Goal: Task Accomplishment & Management: Manage account settings

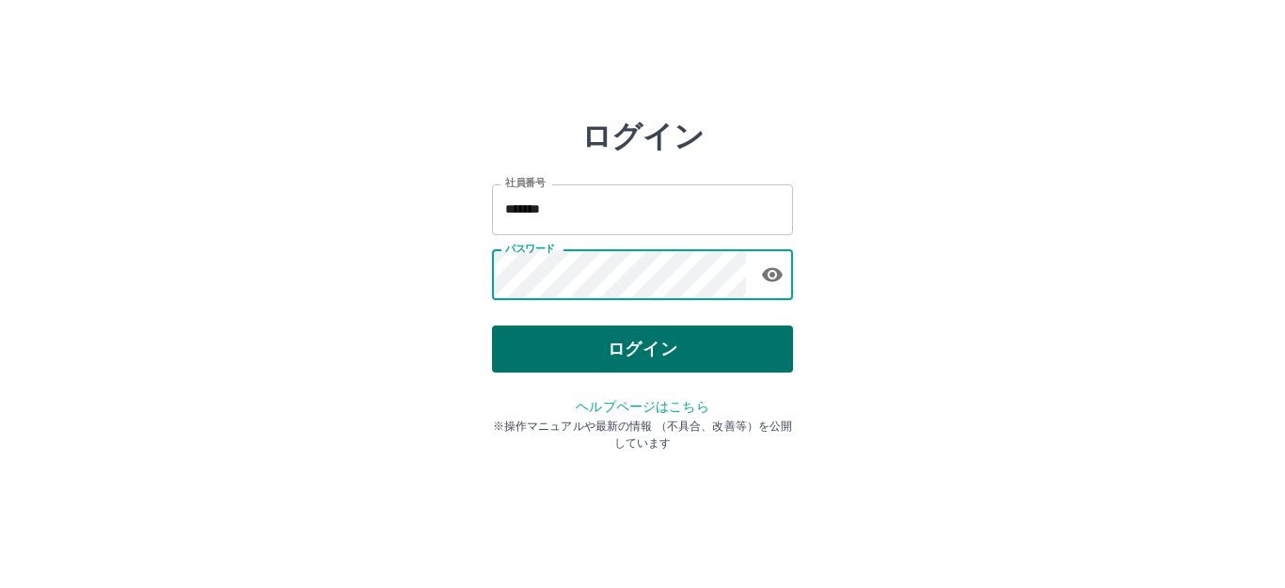
click at [551, 359] on button "ログイン" at bounding box center [642, 348] width 301 height 47
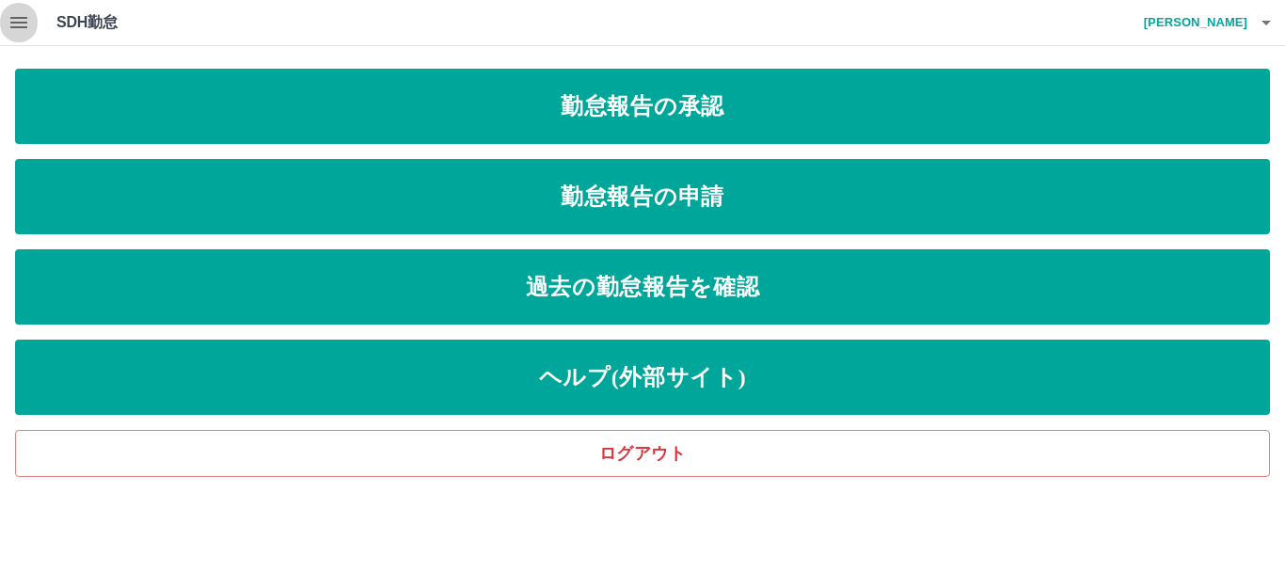
click at [21, 17] on icon "button" at bounding box center [18, 22] width 17 height 11
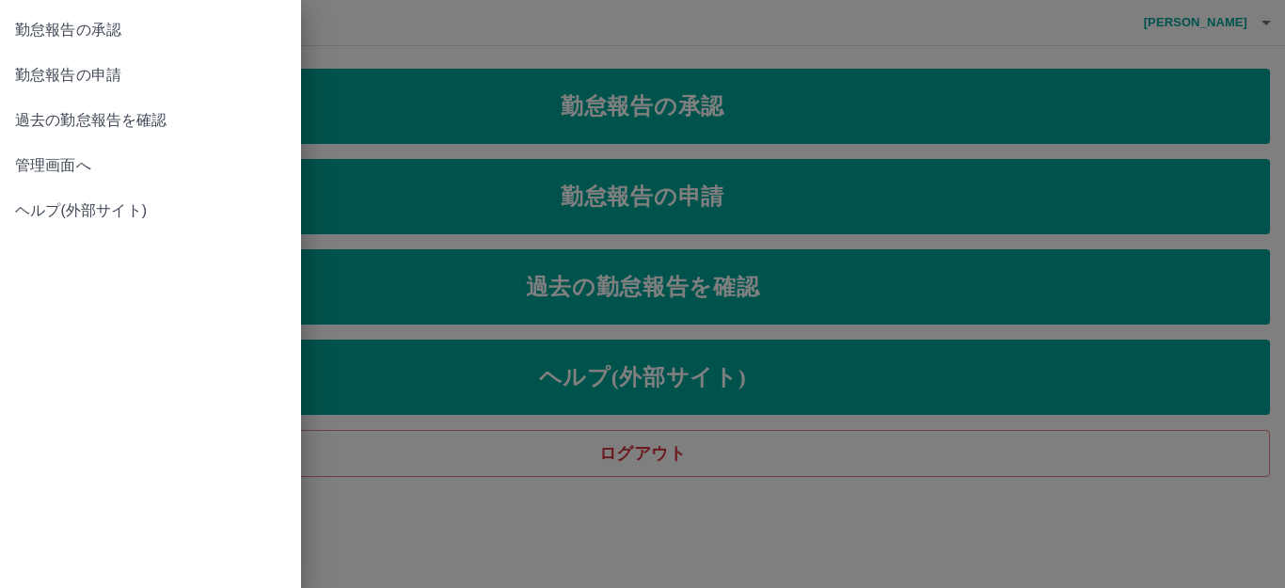
click at [41, 160] on span "管理画面へ" at bounding box center [150, 165] width 271 height 23
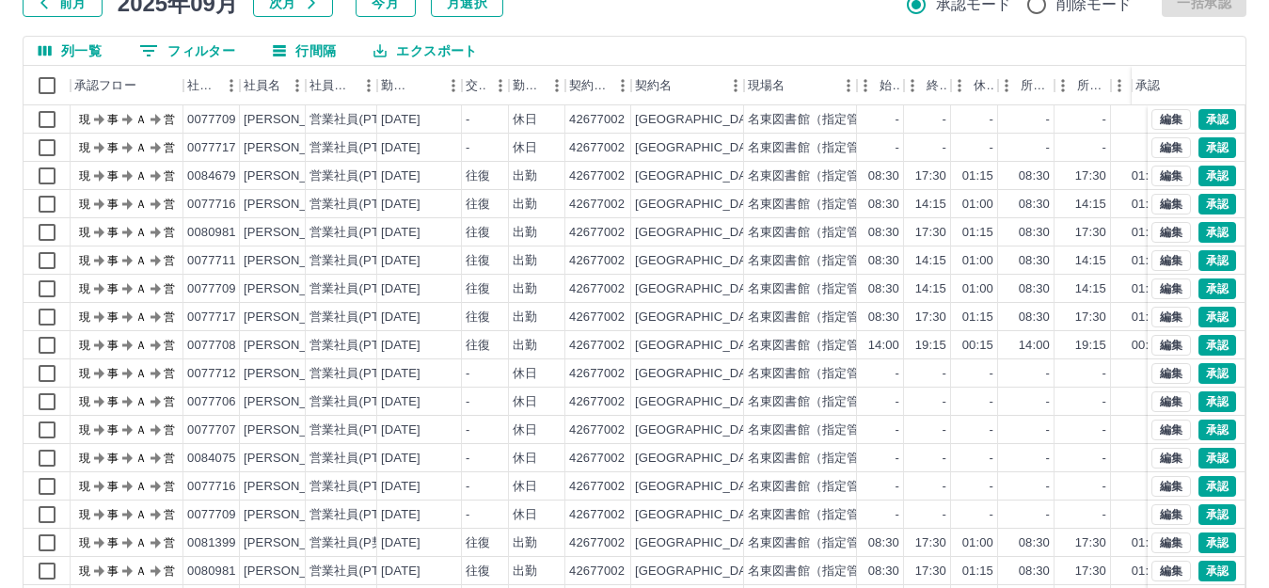
scroll to position [207, 0]
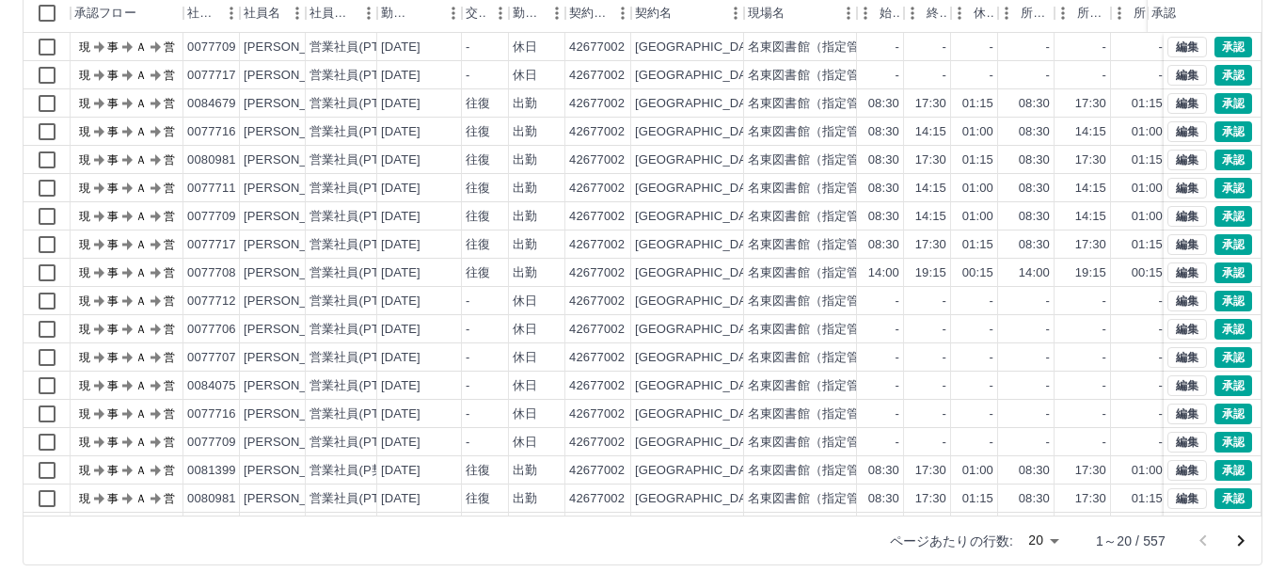
click at [1032, 535] on body "SDH勤怠 [PERSON_NAME] 勤務実績承認 前月 [DATE] 次月 今月 月選択 承認モード 削除モード 一括承認 列一覧 0 フィルター 行間隔…" at bounding box center [642, 190] width 1285 height 795
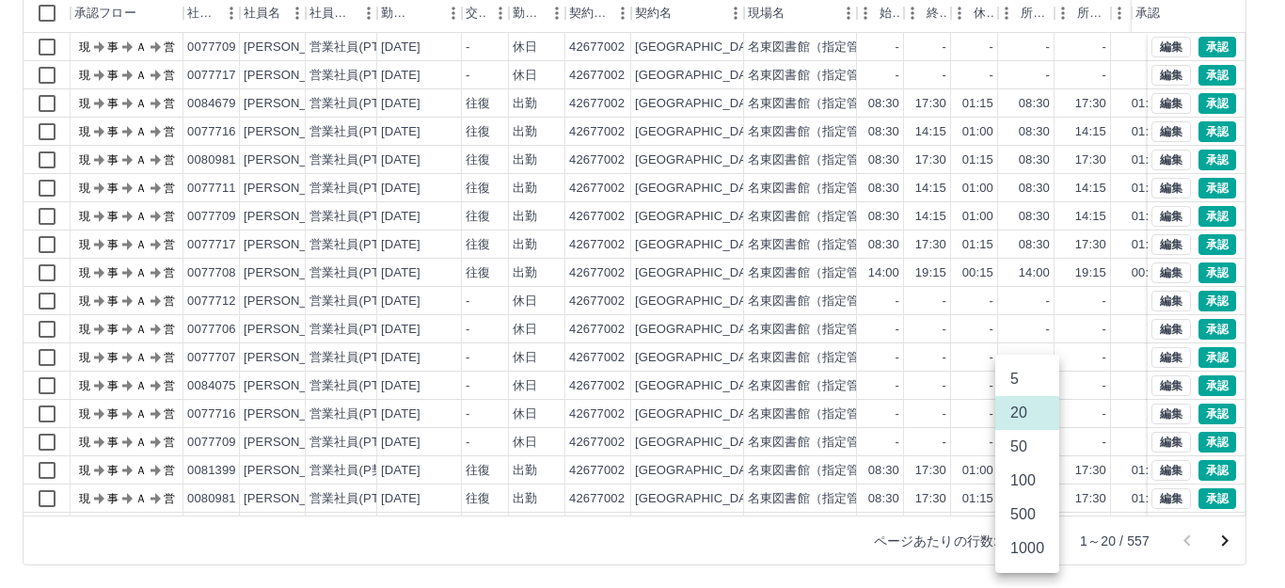
click at [1039, 548] on li "1000" at bounding box center [1027, 548] width 64 height 34
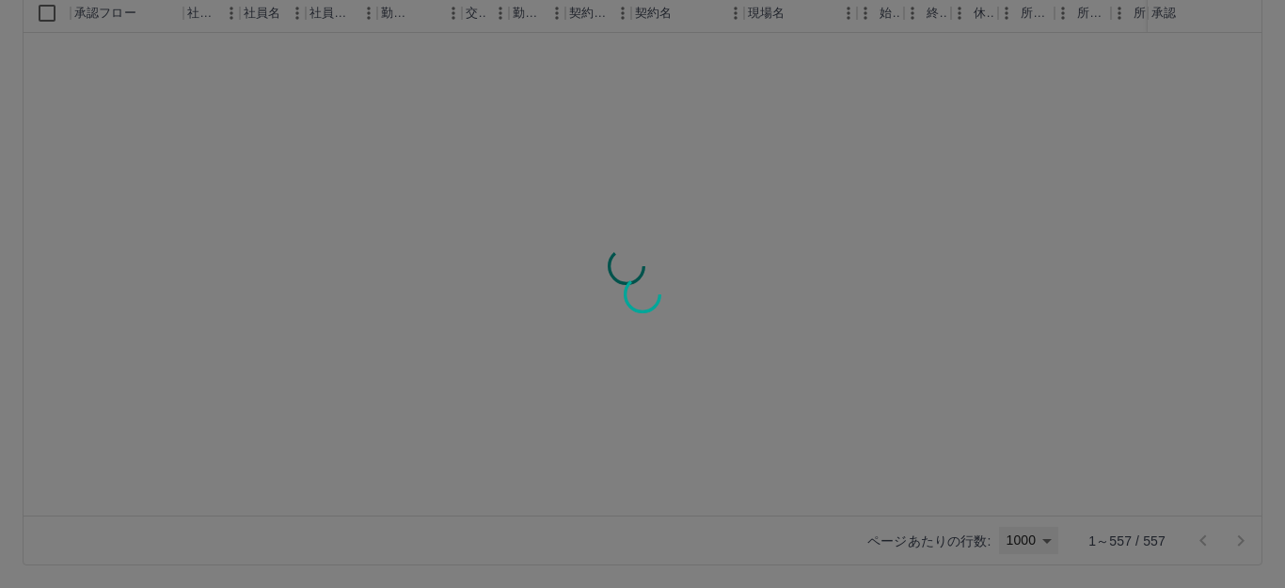
type input "****"
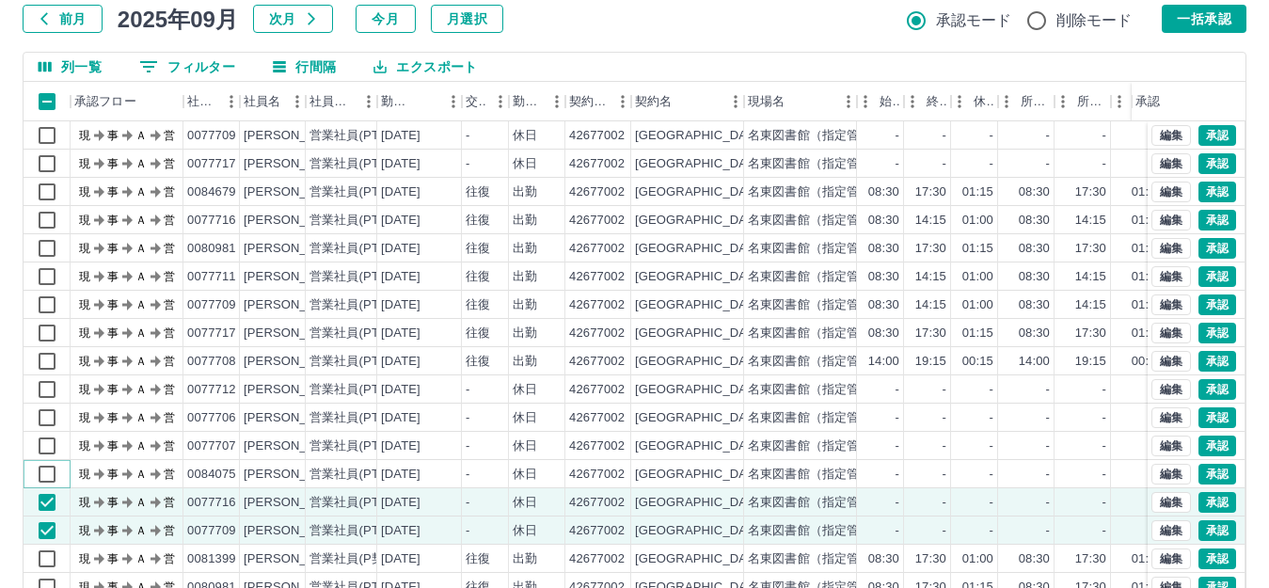
scroll to position [0, 0]
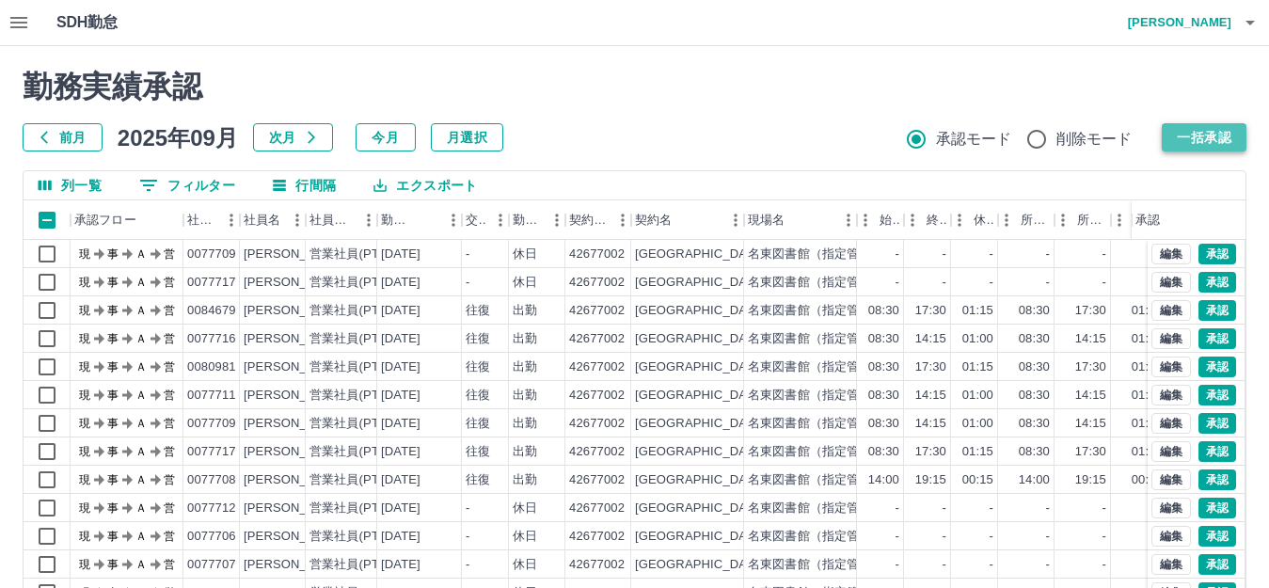
click at [1190, 133] on button "一括承認" at bounding box center [1204, 137] width 85 height 28
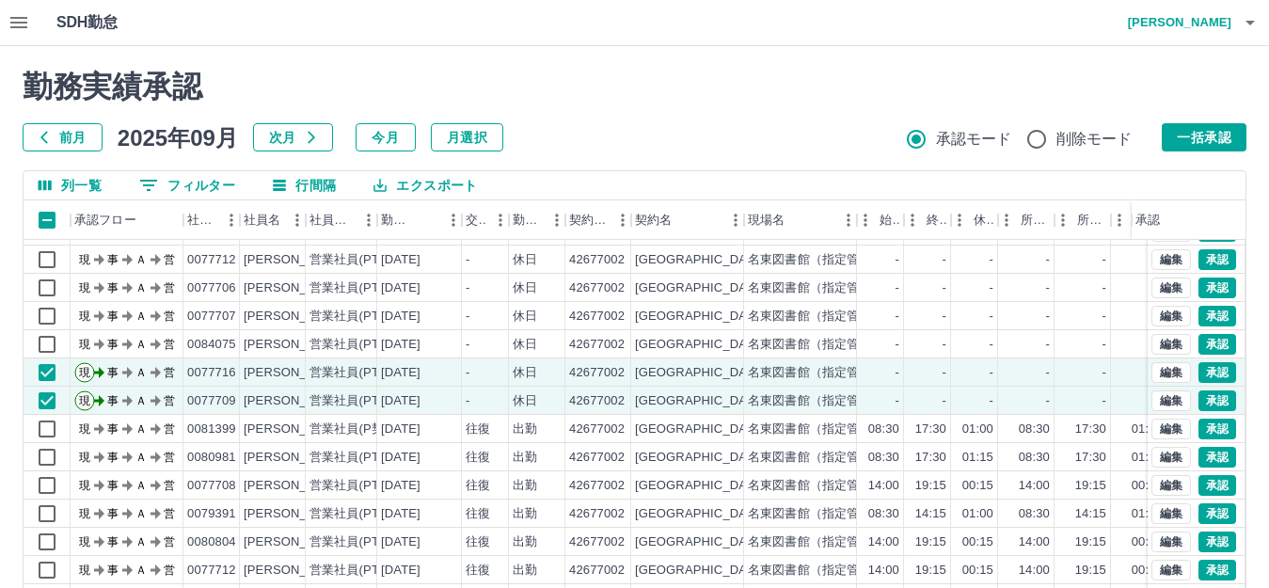
scroll to position [282, 0]
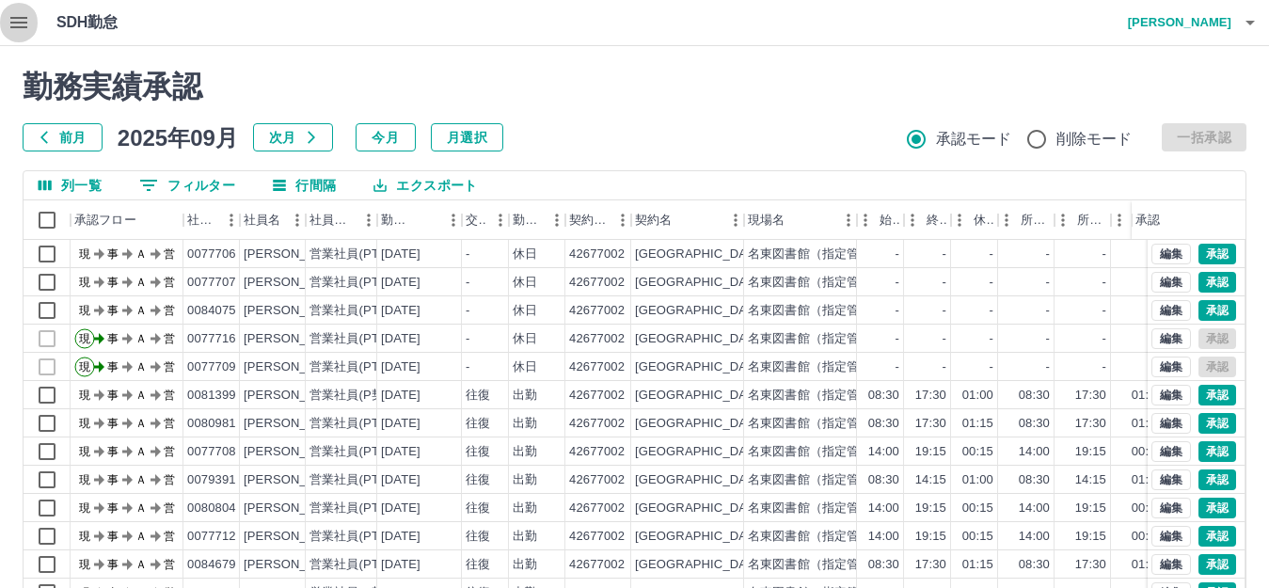
click at [12, 26] on icon "button" at bounding box center [18, 22] width 17 height 11
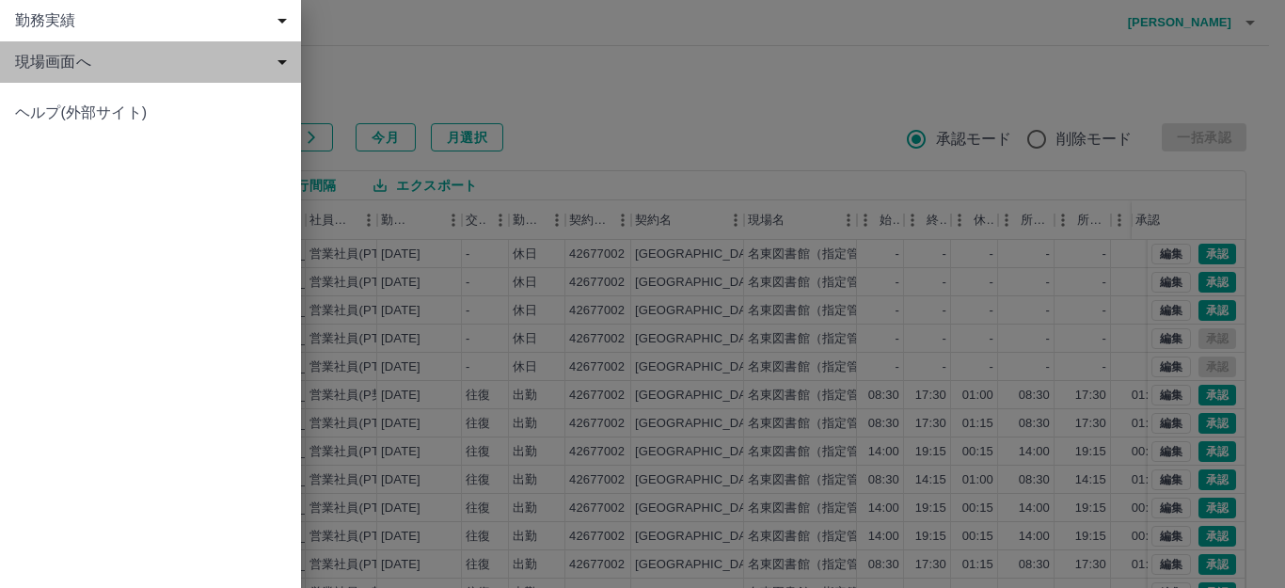
click at [152, 67] on span "現場画面へ" at bounding box center [154, 62] width 278 height 23
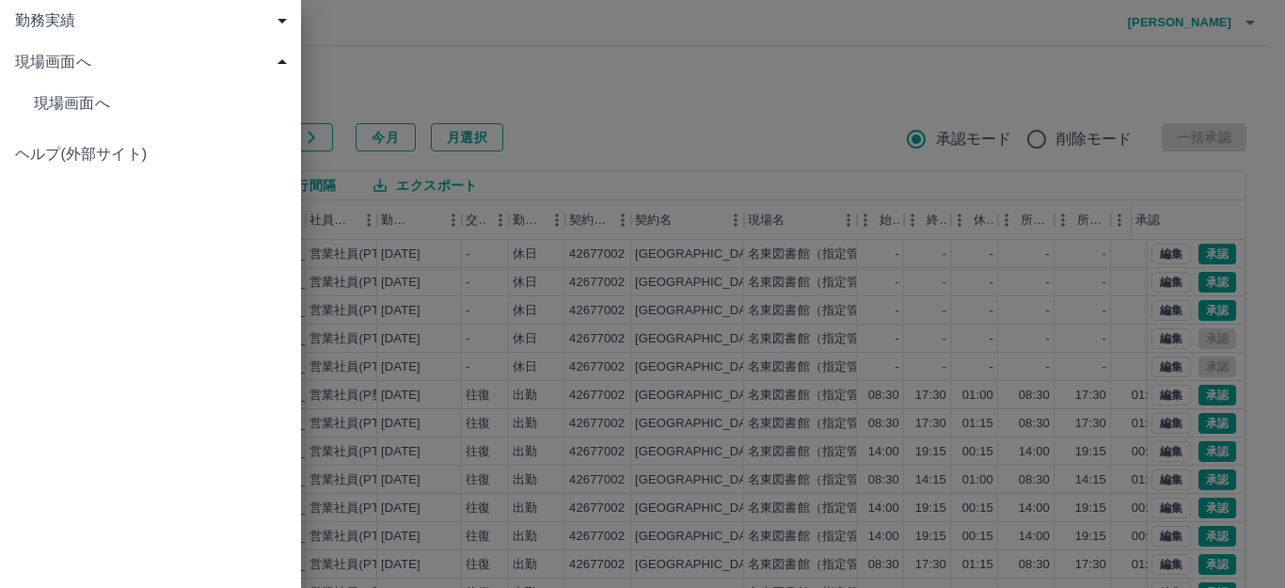
click at [122, 115] on link "現場画面へ" at bounding box center [150, 103] width 301 height 41
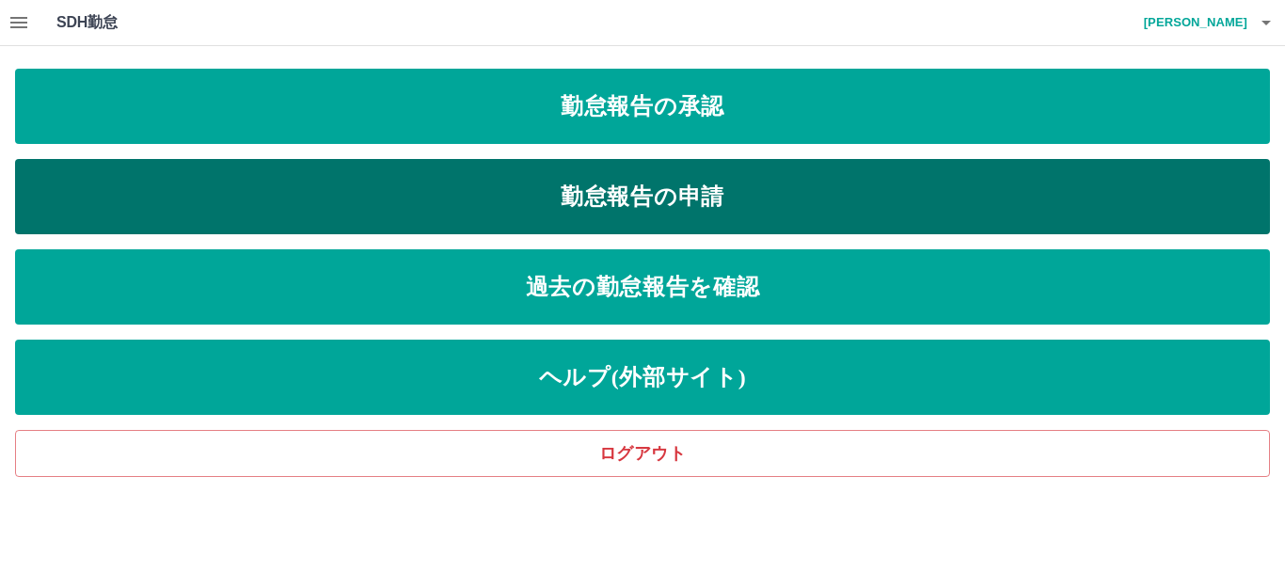
click at [564, 185] on link "勤怠報告の申請" at bounding box center [642, 196] width 1255 height 75
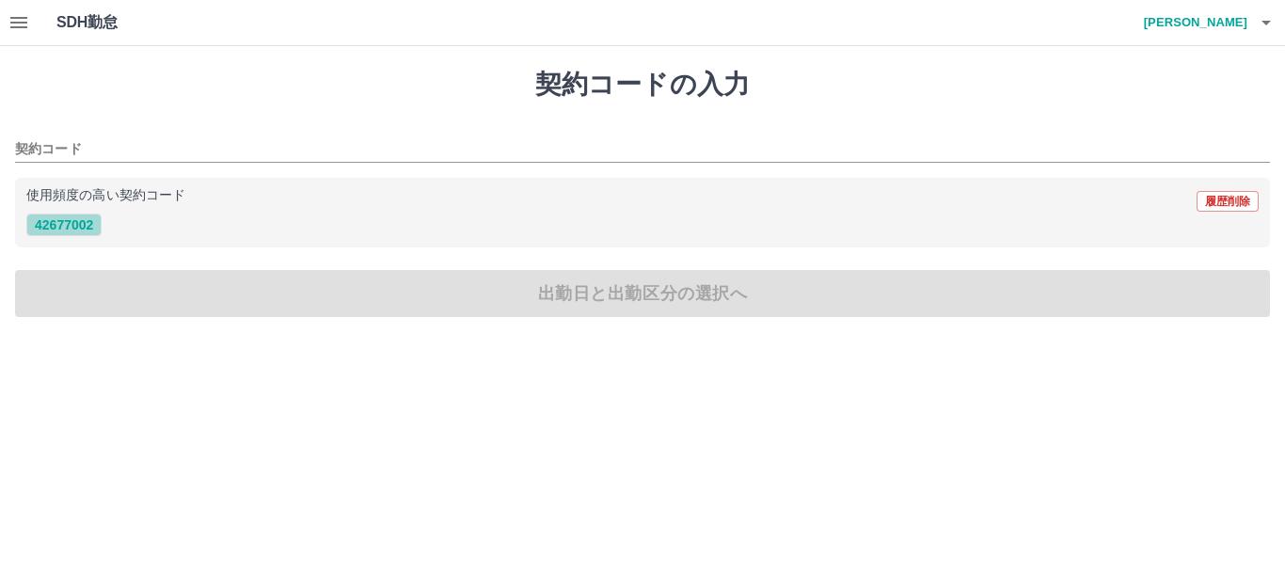
click at [53, 223] on button "42677002" at bounding box center [63, 225] width 75 height 23
type input "********"
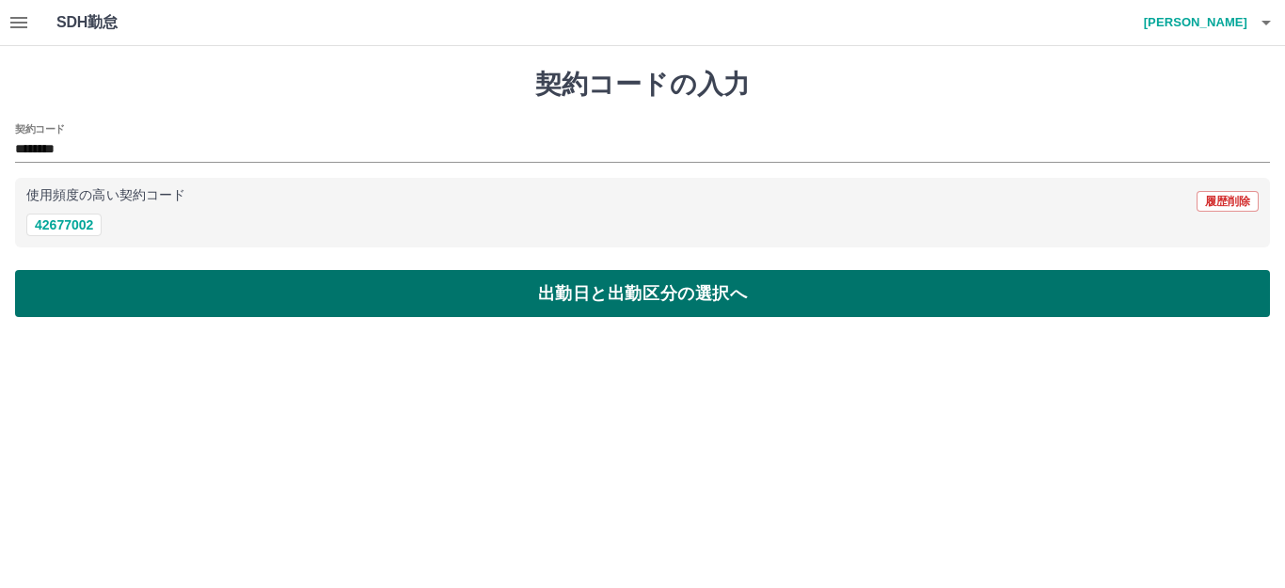
drag, startPoint x: 338, startPoint y: 293, endPoint x: 341, endPoint y: 304, distance: 11.9
click at [338, 299] on button "出勤日と出勤区分の選択へ" at bounding box center [642, 293] width 1255 height 47
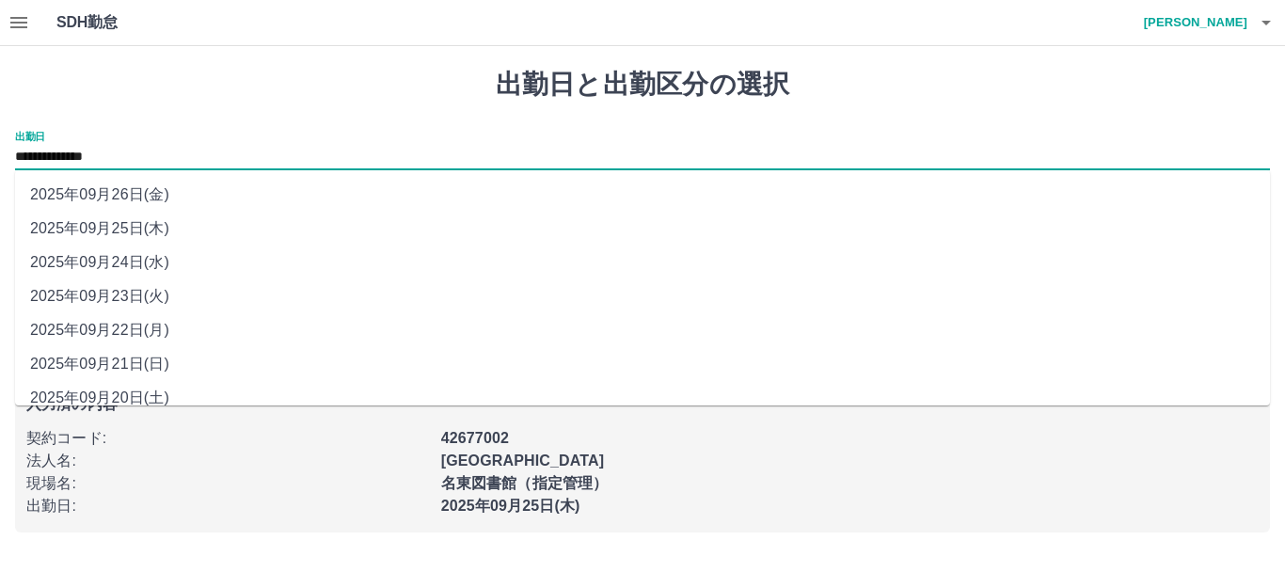
click at [155, 160] on input "**********" at bounding box center [642, 158] width 1255 height 24
click at [157, 260] on li "2025年09月24日(水)" at bounding box center [642, 262] width 1255 height 34
type input "**********"
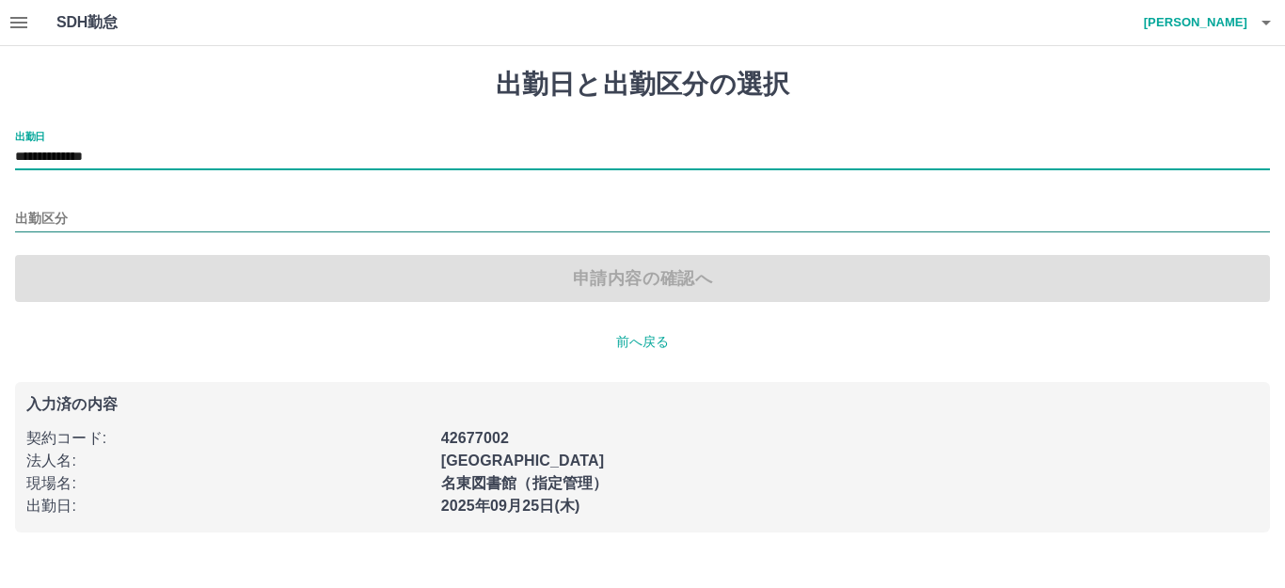
click at [156, 216] on input "出勤区分" at bounding box center [642, 220] width 1255 height 24
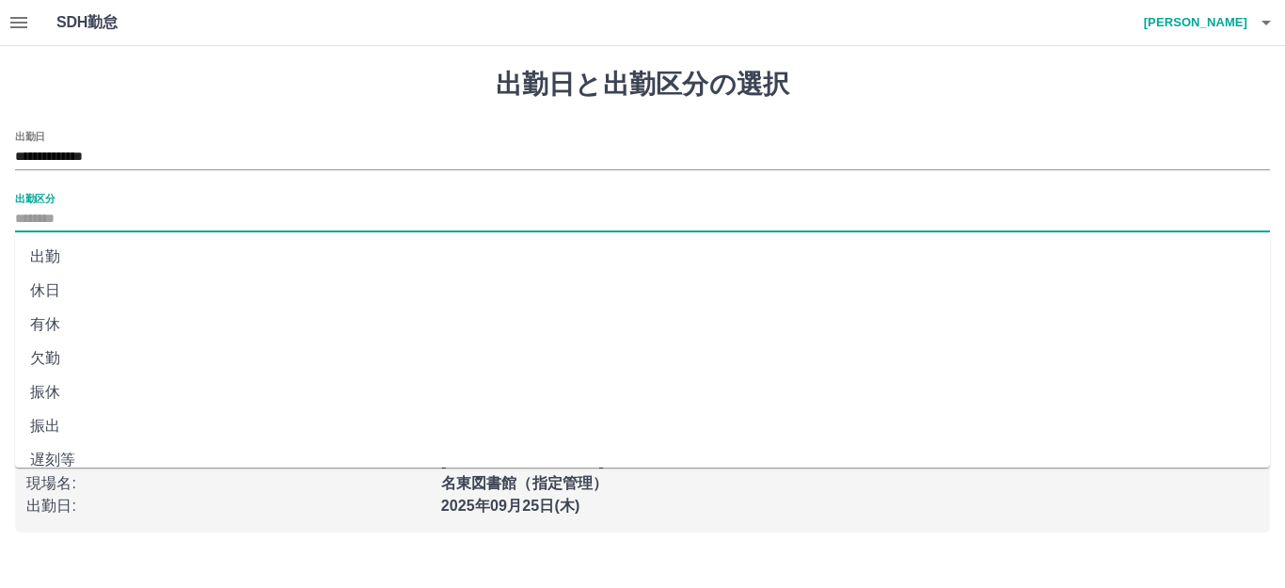
click at [104, 259] on li "出勤" at bounding box center [642, 257] width 1255 height 34
type input "**"
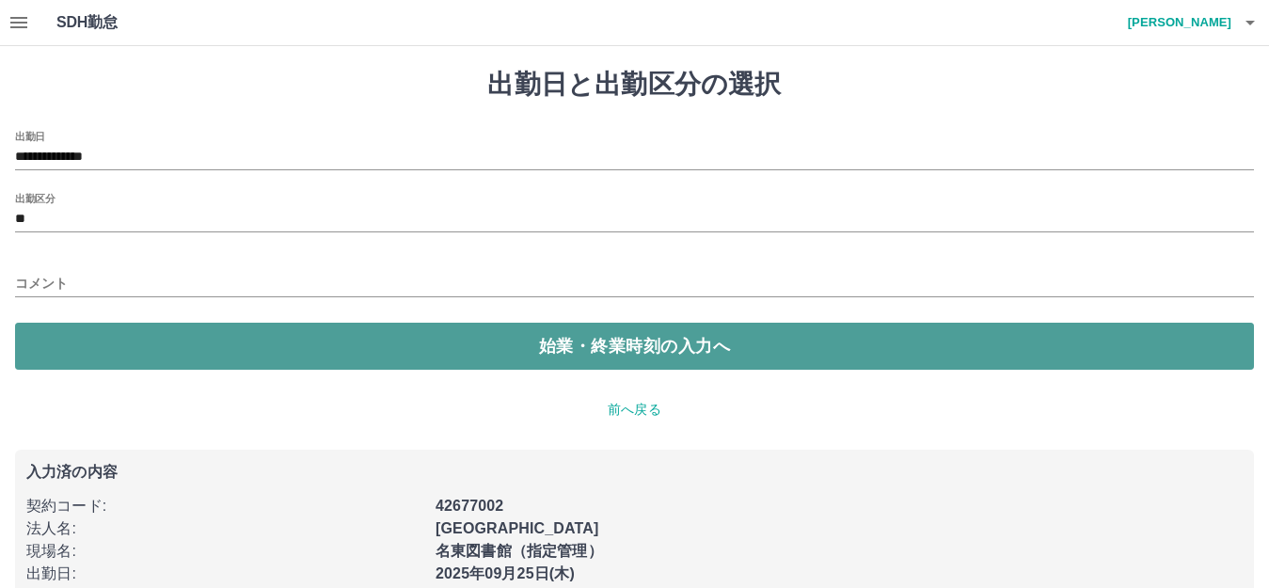
click at [134, 338] on button "始業・終業時刻の入力へ" at bounding box center [634, 346] width 1239 height 47
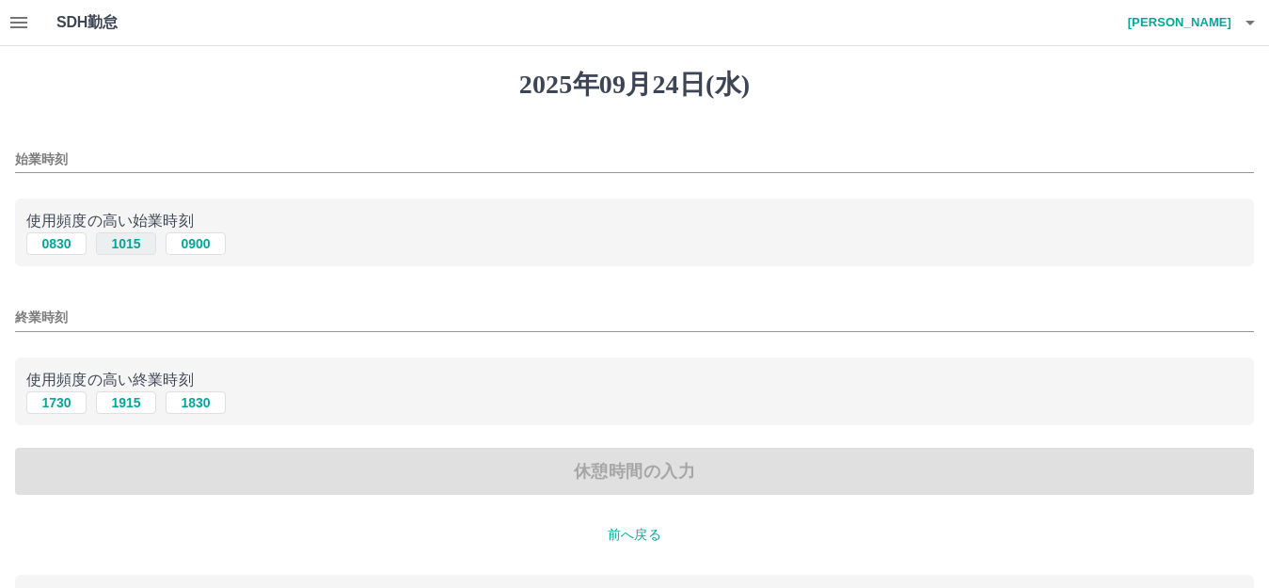
click at [127, 243] on button "1015" at bounding box center [126, 243] width 60 height 23
type input "****"
click at [121, 407] on button "1915" at bounding box center [126, 402] width 60 height 23
type input "****"
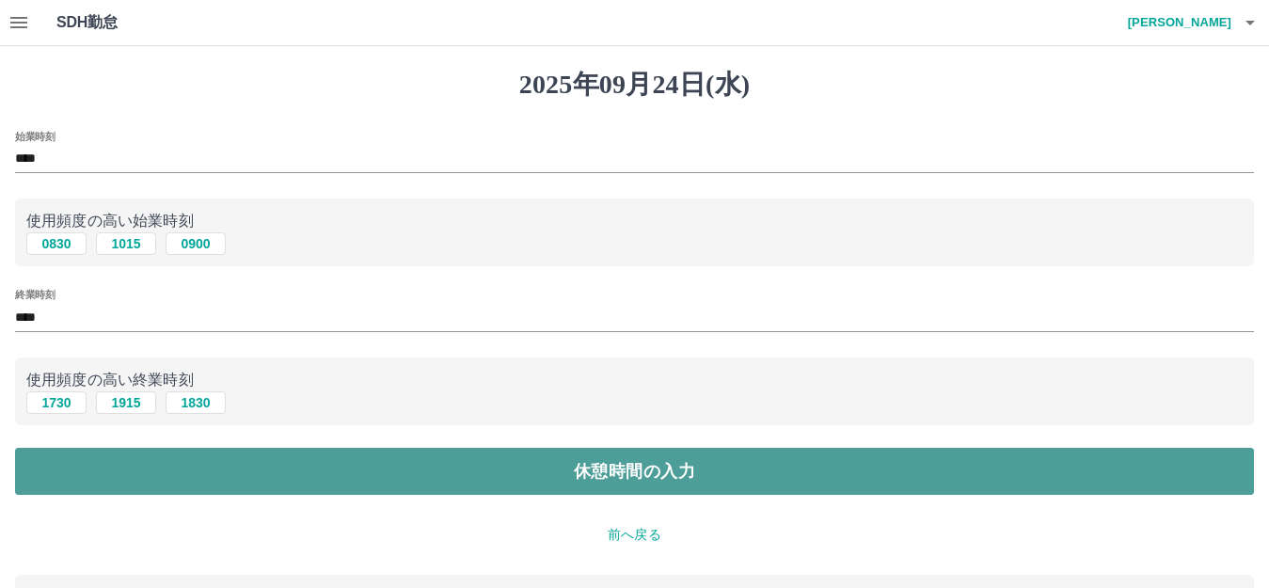
click at [182, 472] on button "休憩時間の入力" at bounding box center [634, 471] width 1239 height 47
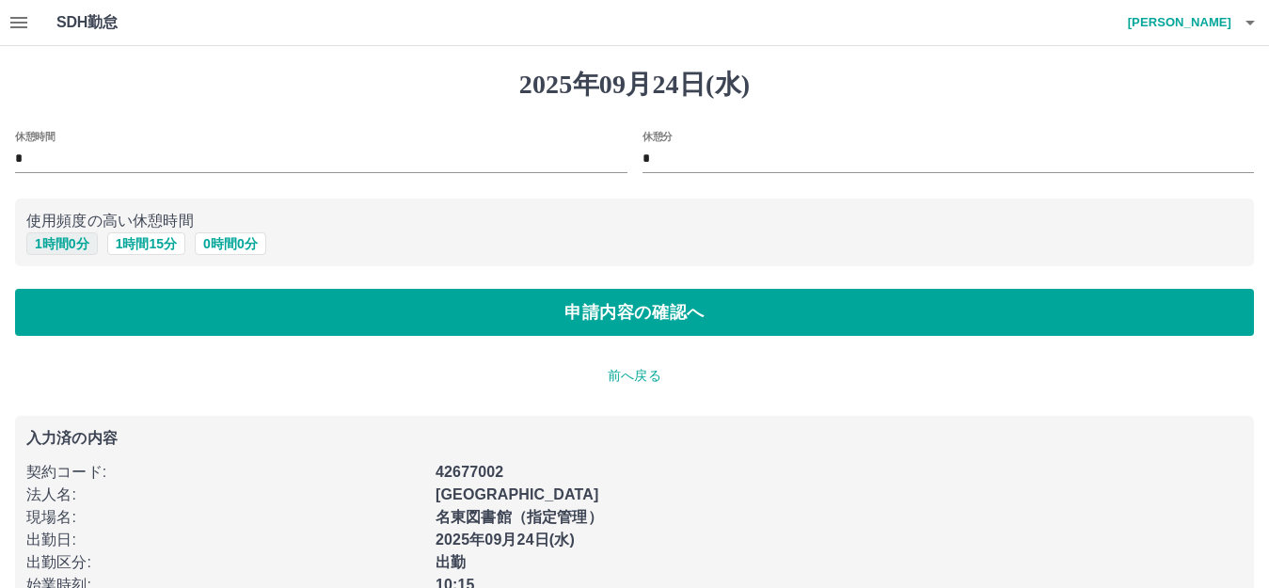
click at [68, 237] on button "1 時間 0 分" at bounding box center [61, 243] width 71 height 23
type input "*"
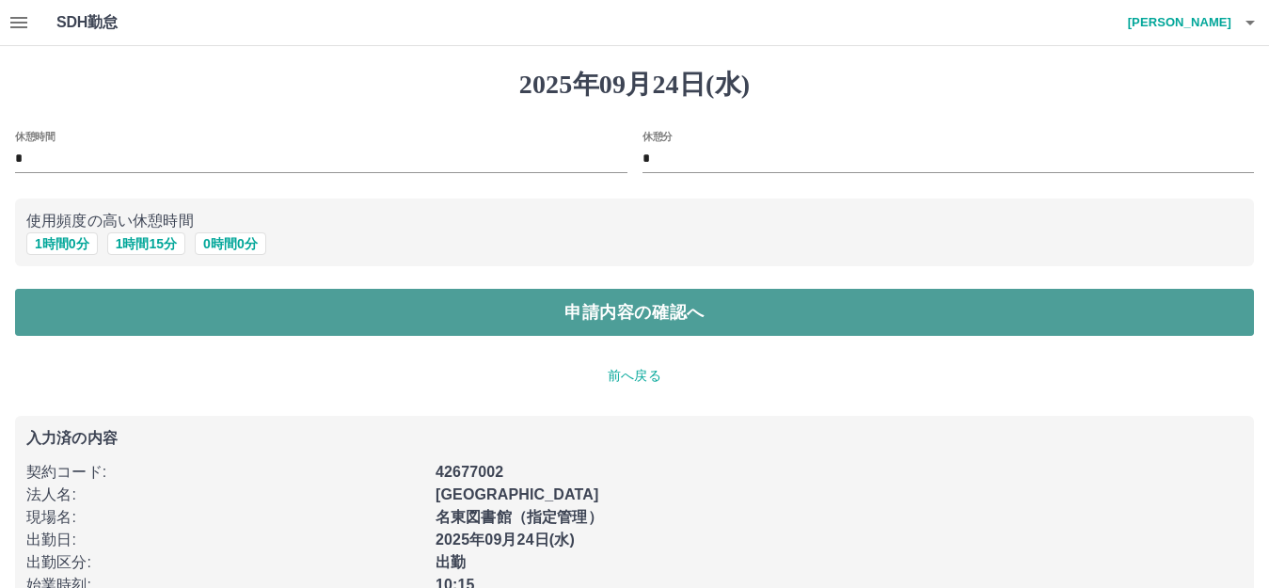
click at [138, 317] on button "申請内容の確認へ" at bounding box center [634, 312] width 1239 height 47
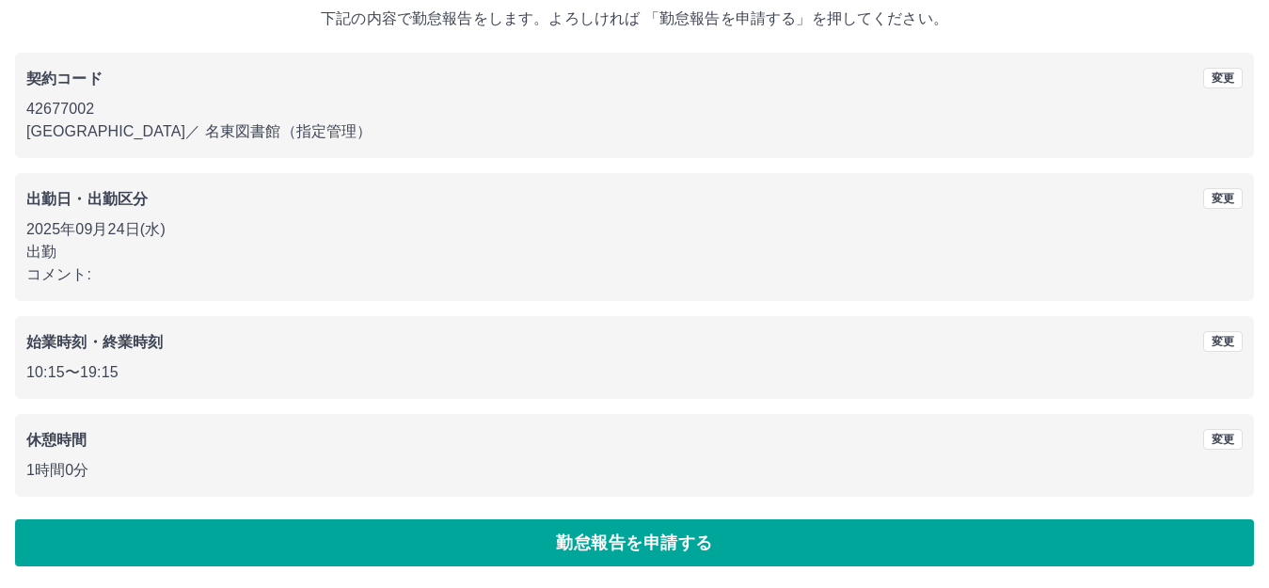
scroll to position [117, 0]
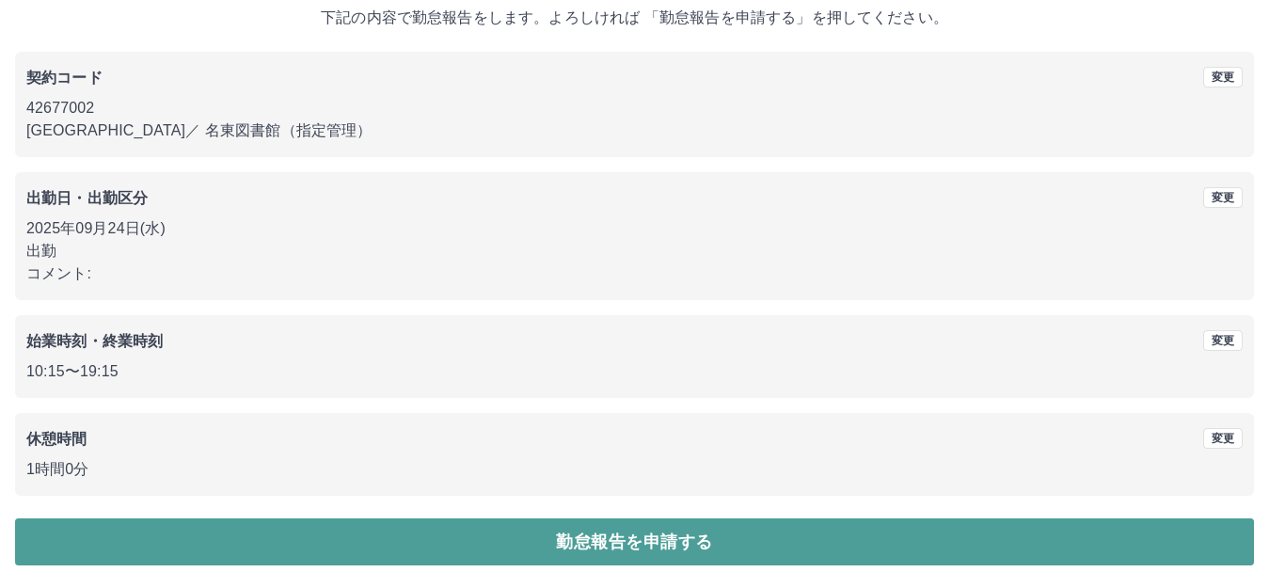
click at [475, 547] on button "勤怠報告を申請する" at bounding box center [634, 541] width 1239 height 47
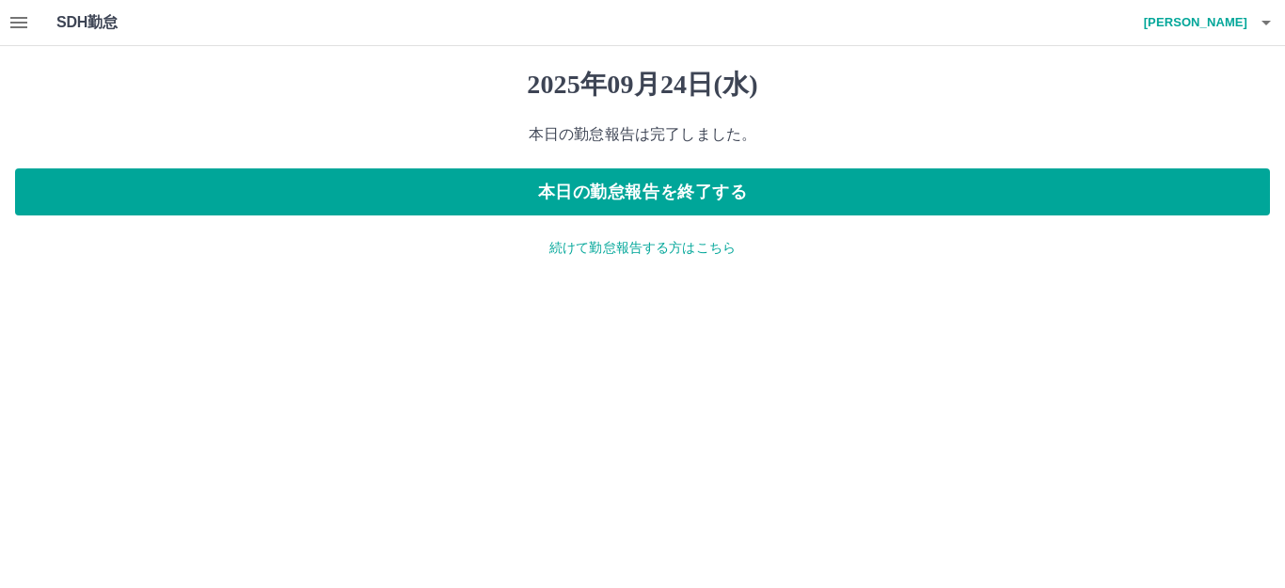
click at [23, 23] on icon "button" at bounding box center [18, 22] width 17 height 11
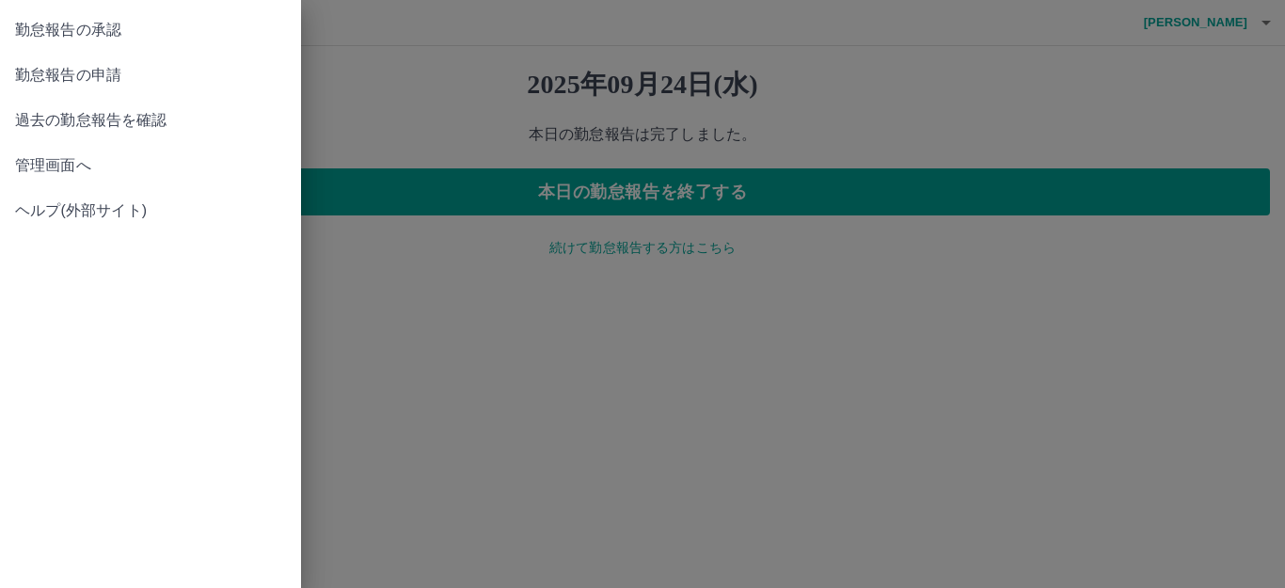
click at [56, 26] on span "勤怠報告の承認" at bounding box center [150, 30] width 271 height 23
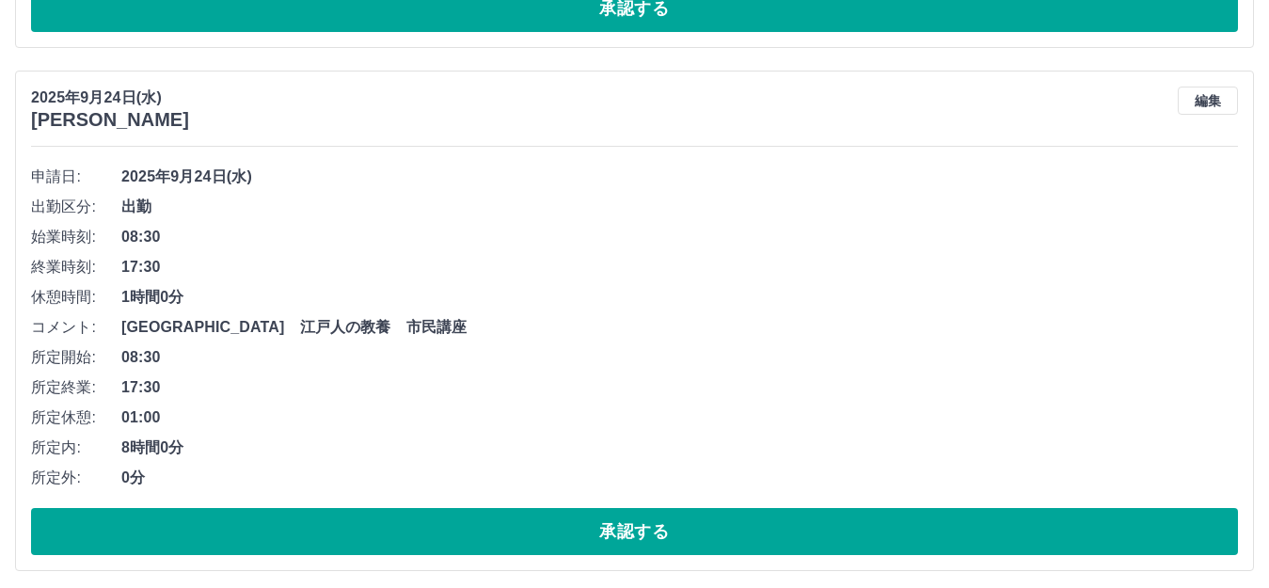
scroll to position [5361, 0]
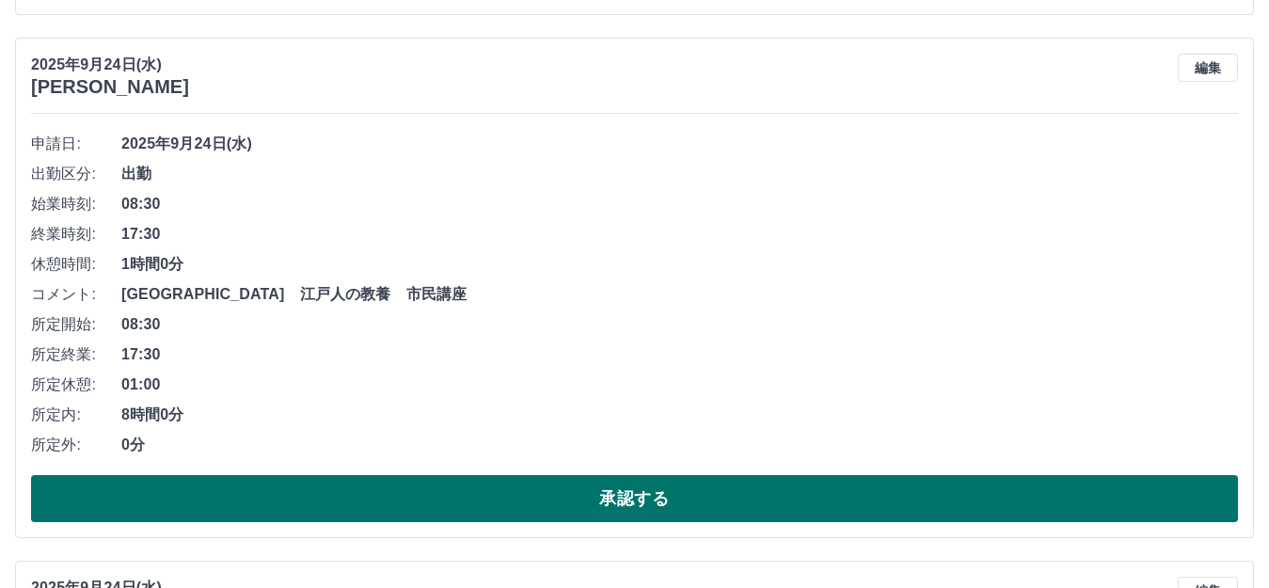
click at [454, 495] on button "承認する" at bounding box center [634, 498] width 1207 height 47
click at [494, 502] on button "承認する" at bounding box center [634, 498] width 1207 height 47
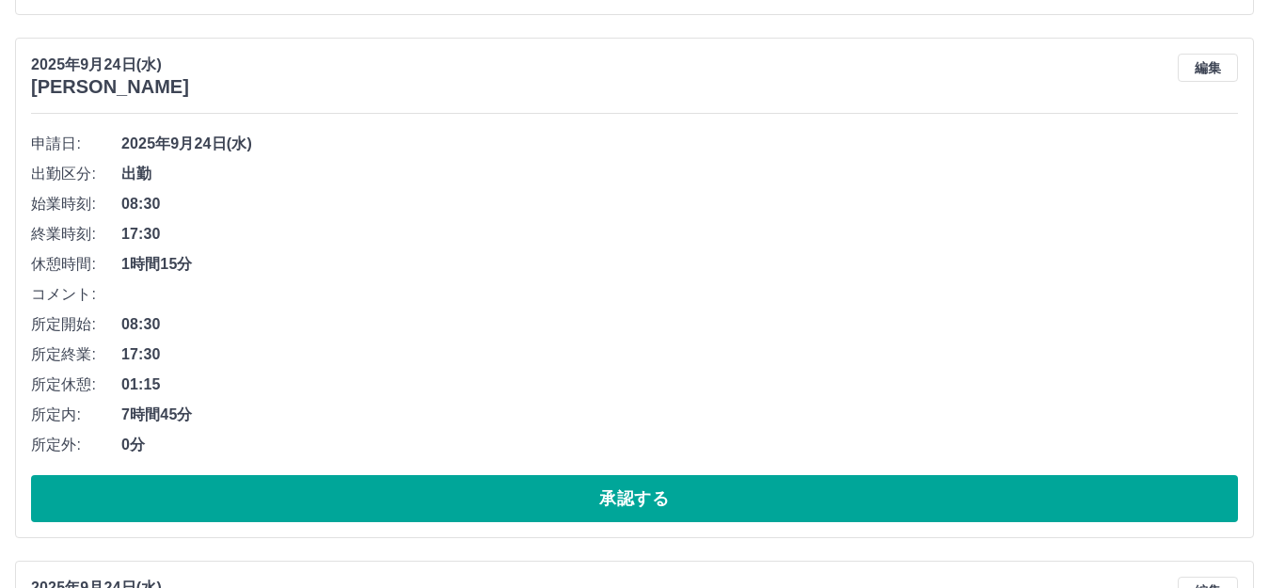
click at [494, 502] on button "承認する" at bounding box center [634, 498] width 1207 height 47
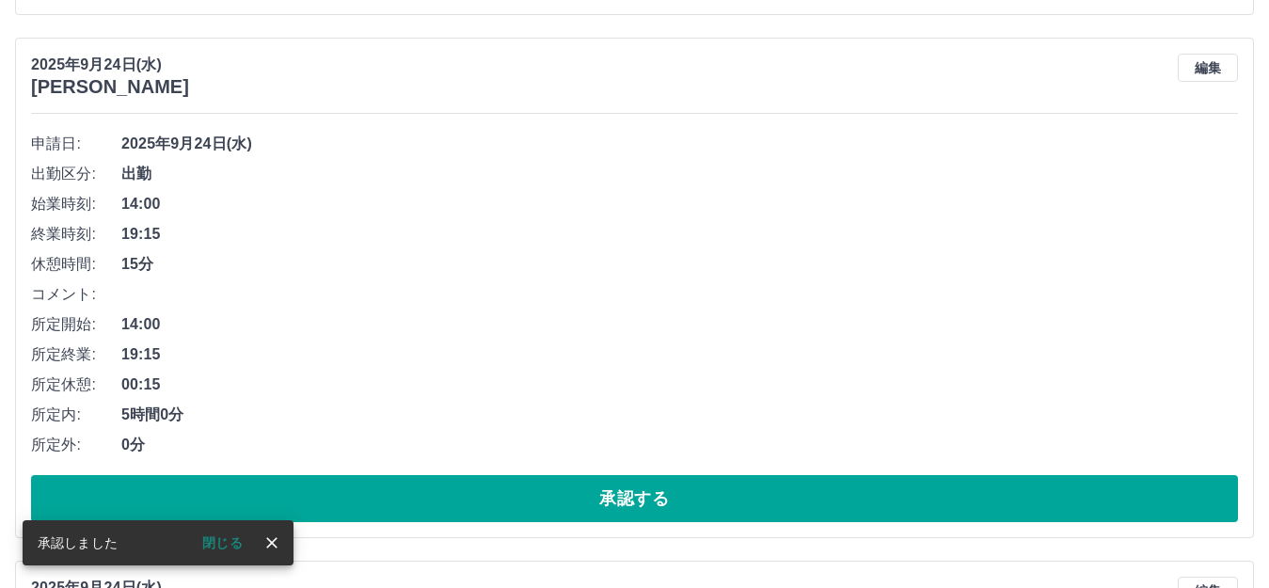
click at [494, 502] on button "承認する" at bounding box center [634, 498] width 1207 height 47
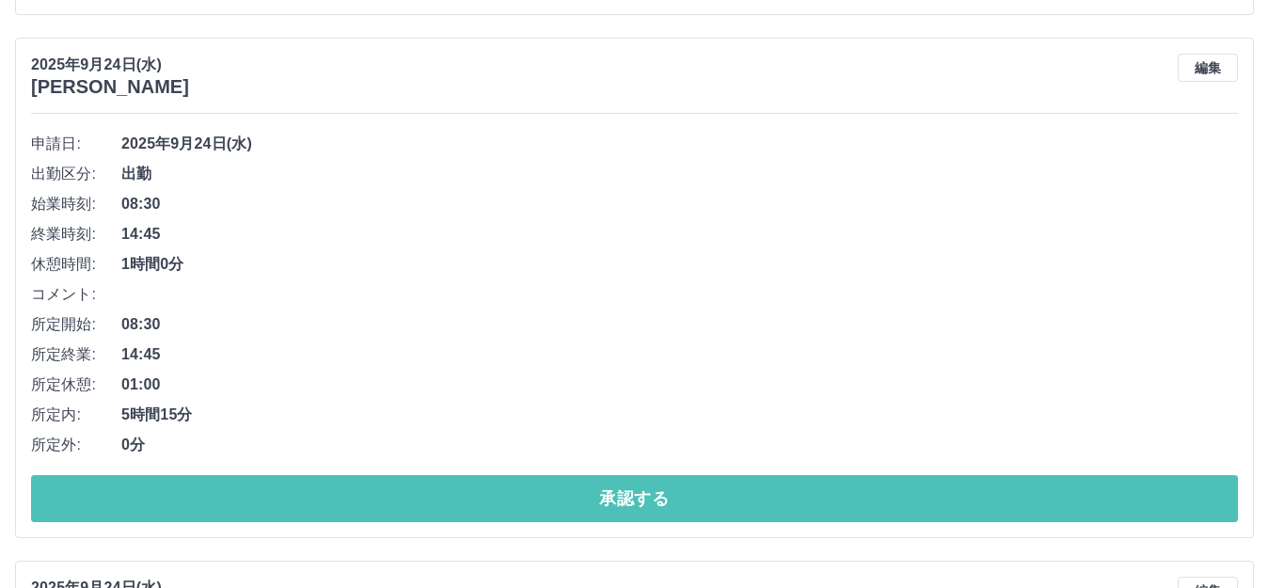
click at [494, 502] on button "承認する" at bounding box center [634, 498] width 1207 height 47
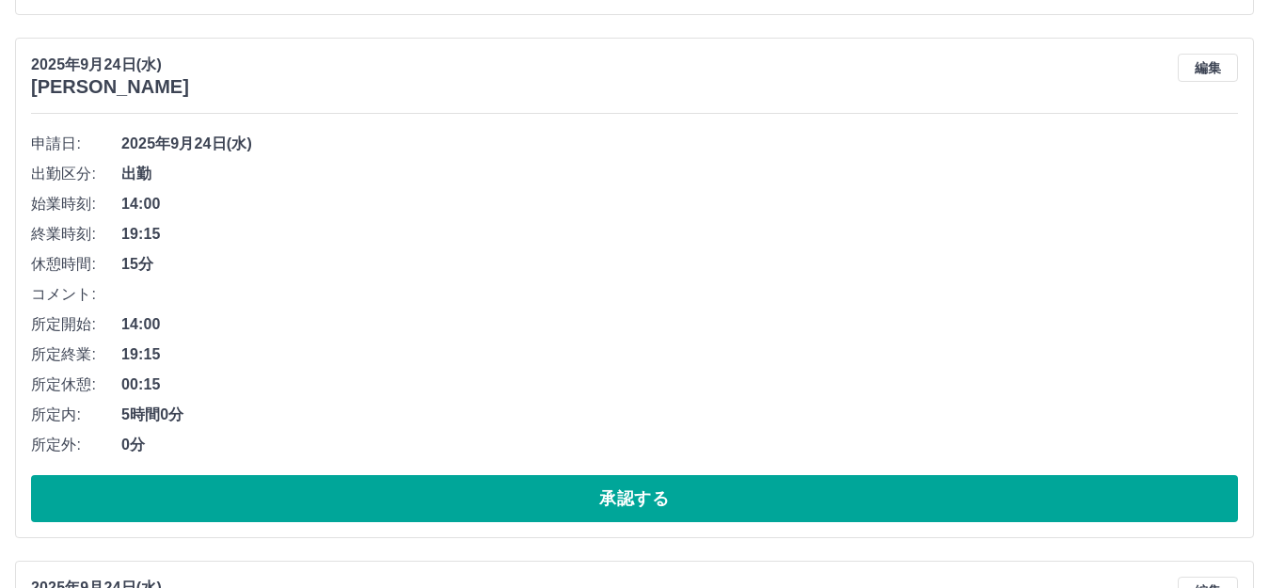
click at [494, 502] on button "承認する" at bounding box center [634, 498] width 1207 height 47
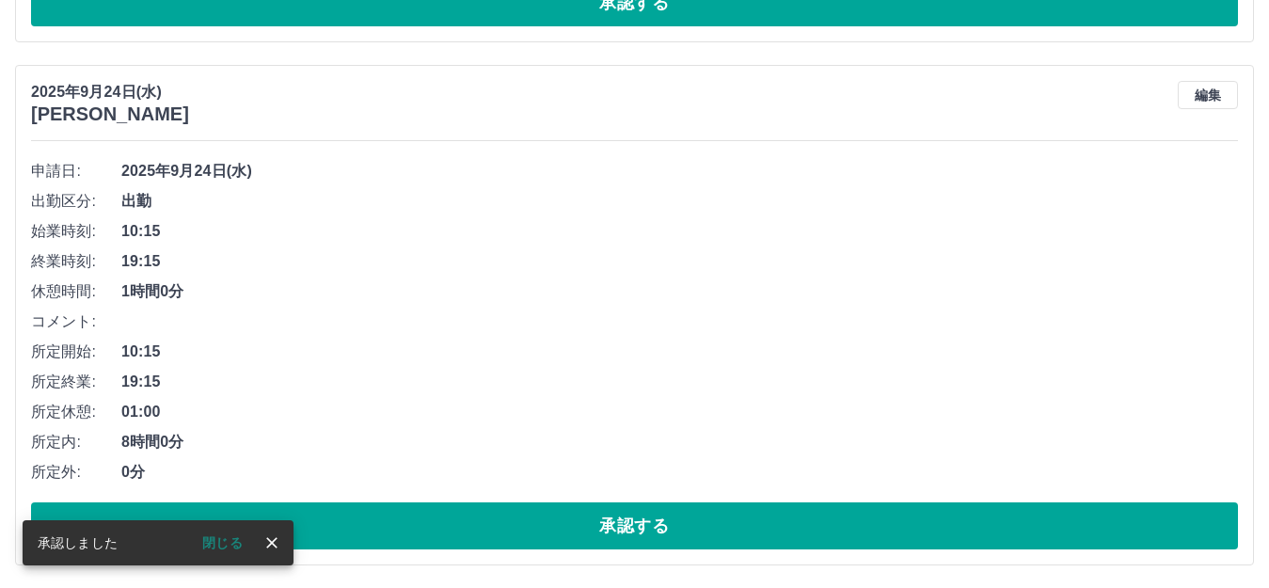
scroll to position [5336, 0]
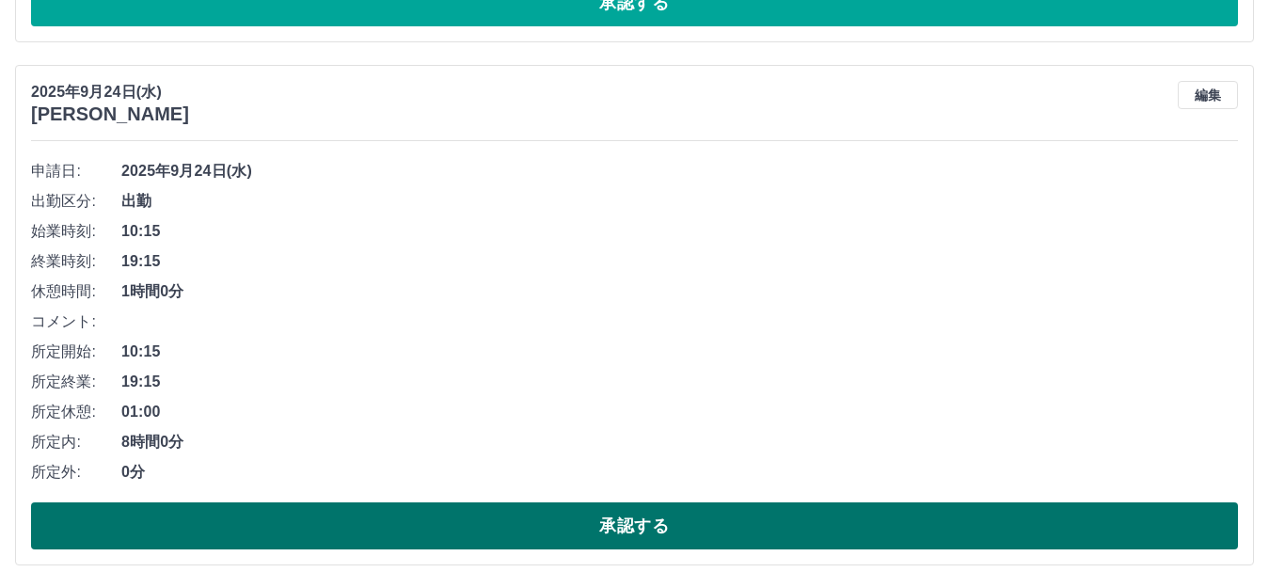
click at [511, 525] on button "承認する" at bounding box center [634, 525] width 1207 height 47
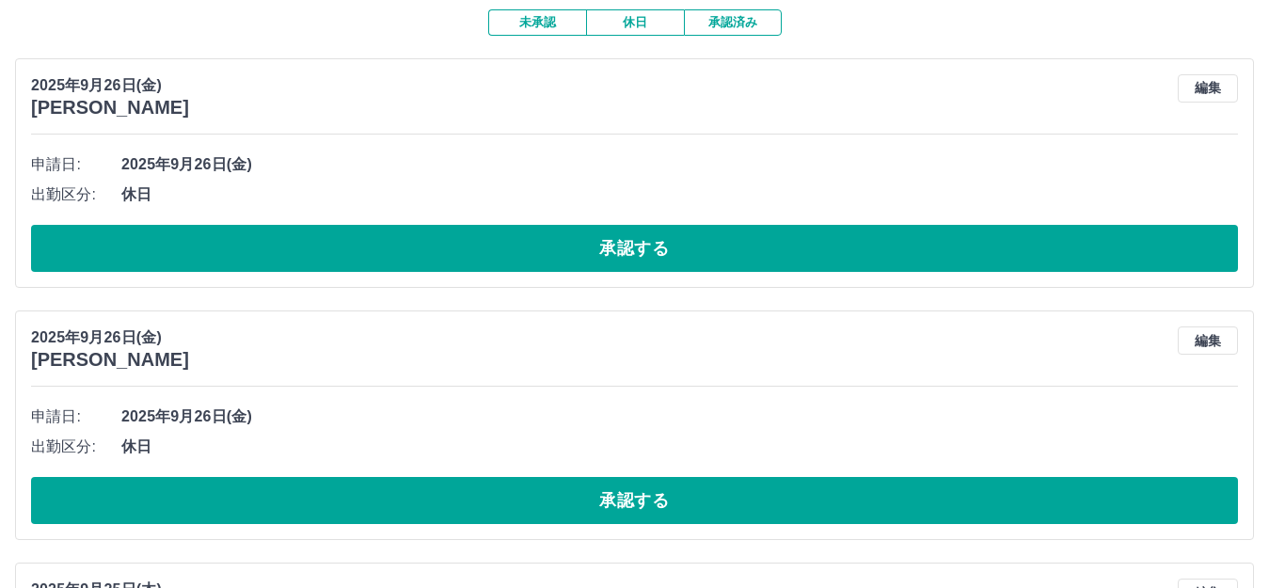
scroll to position [0, 0]
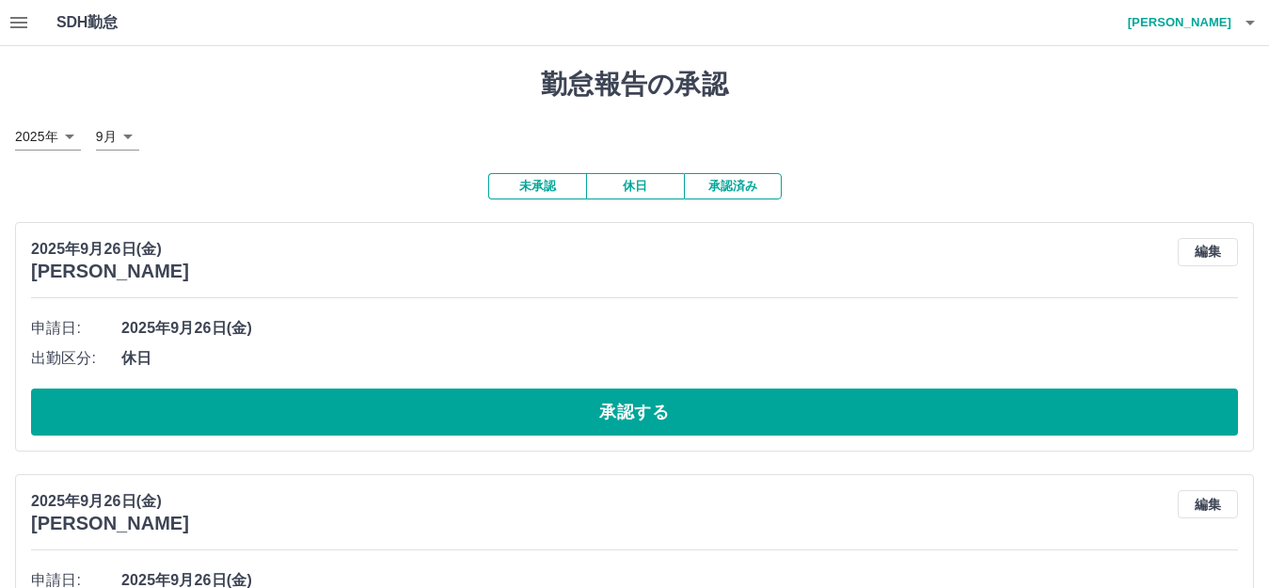
click at [26, 24] on icon "button" at bounding box center [19, 22] width 23 height 23
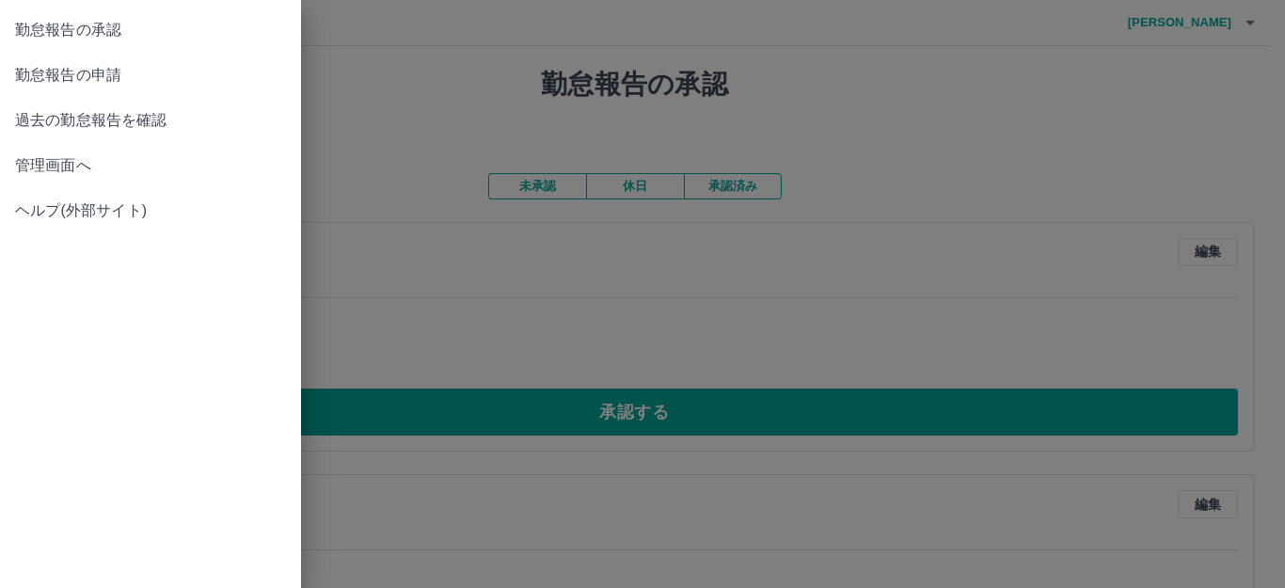
click at [79, 168] on span "管理画面へ" at bounding box center [150, 165] width 271 height 23
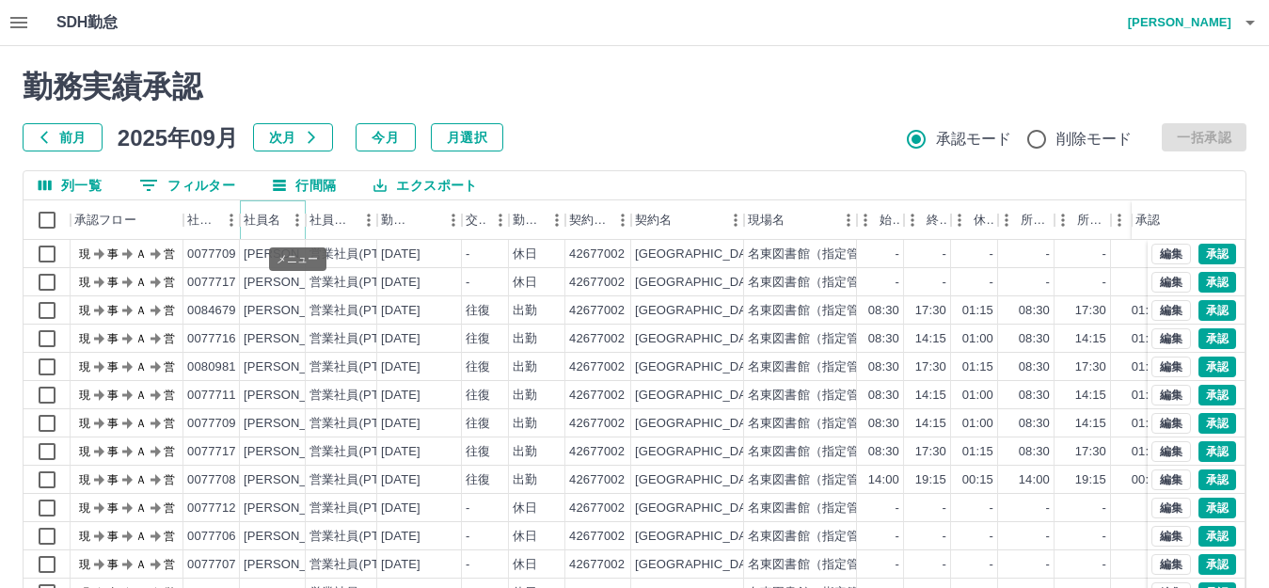
click at [287, 222] on button "メニュー" at bounding box center [297, 220] width 28 height 28
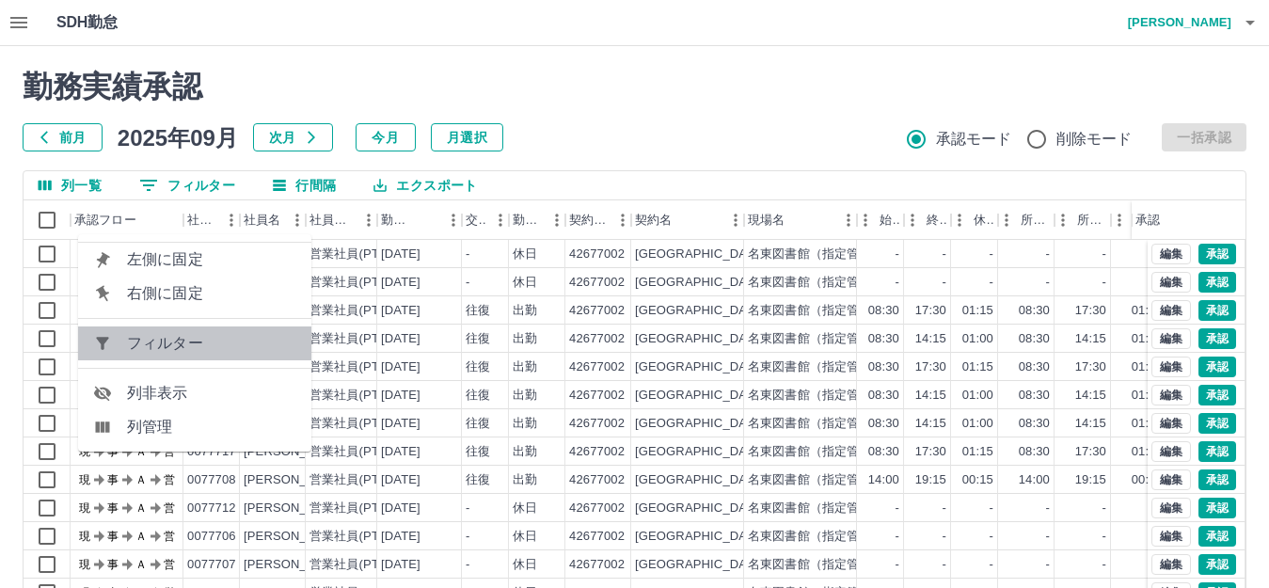
click at [172, 337] on span "フィルター" at bounding box center [211, 343] width 169 height 23
select select "**********"
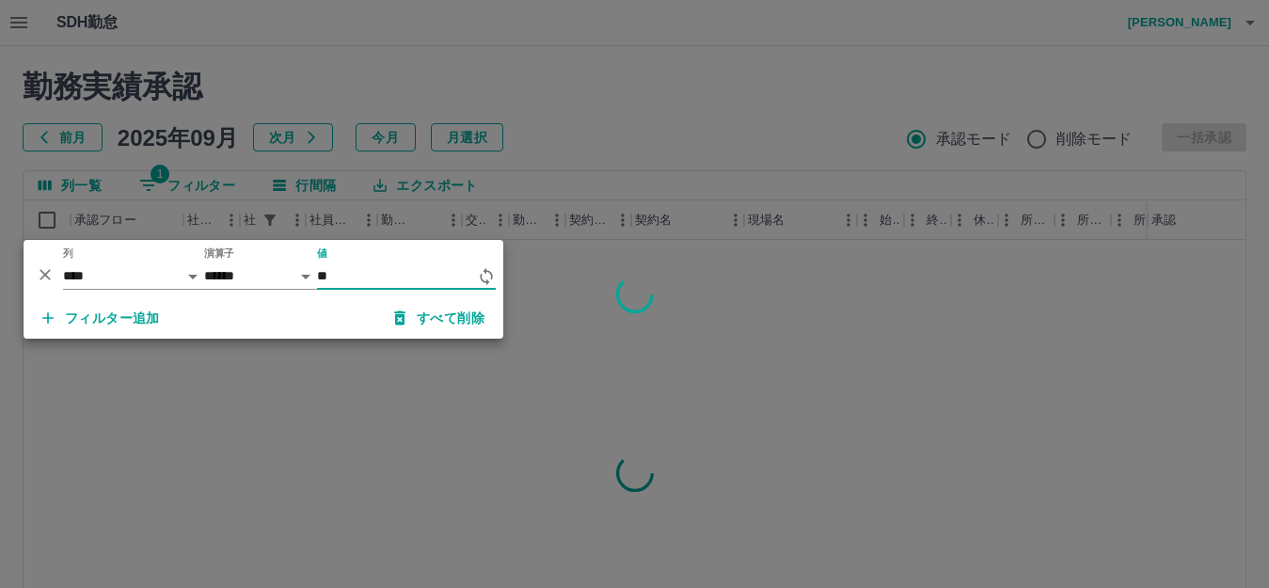
type input "*"
type input "******"
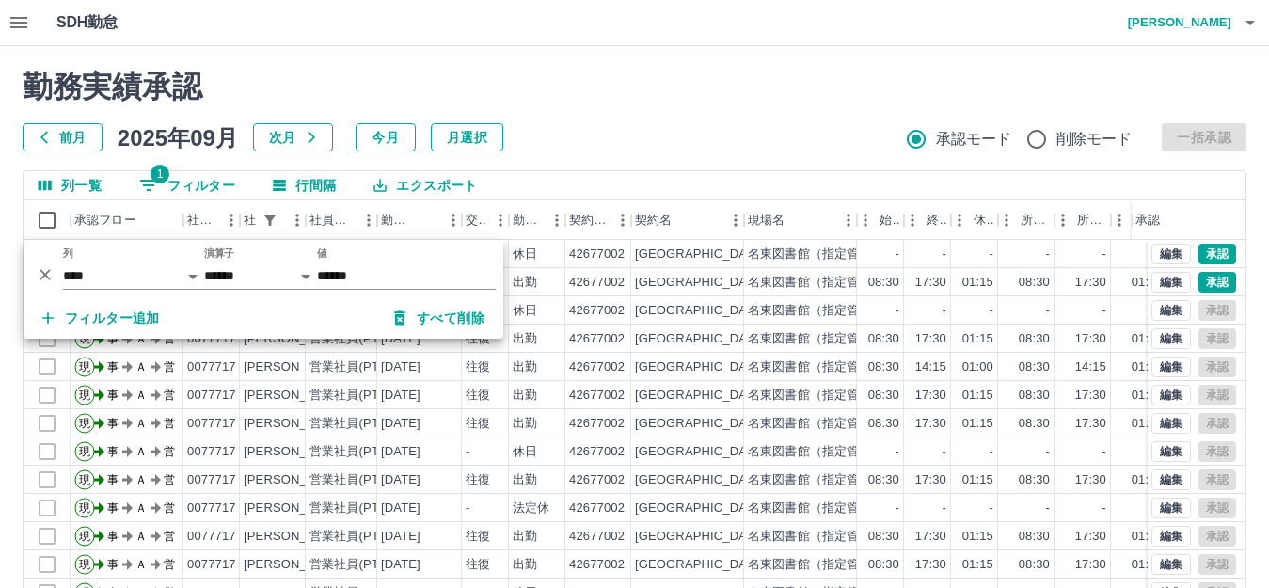
click at [703, 113] on div "勤務実績承認 前月 2025年09月 次月 今月 月選択 承認モード 削除モード 一括承認" at bounding box center [635, 110] width 1224 height 83
